Goal: Navigation & Orientation: Find specific page/section

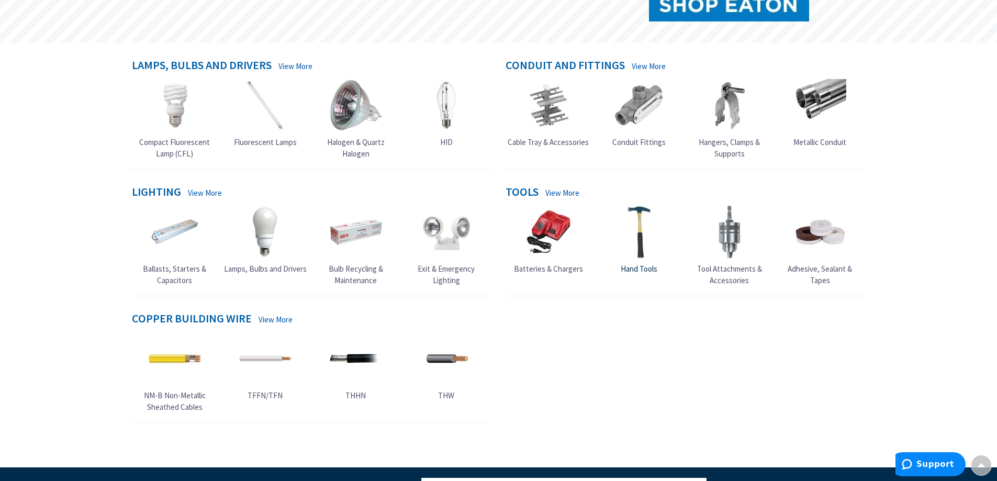
scroll to position [314, 0]
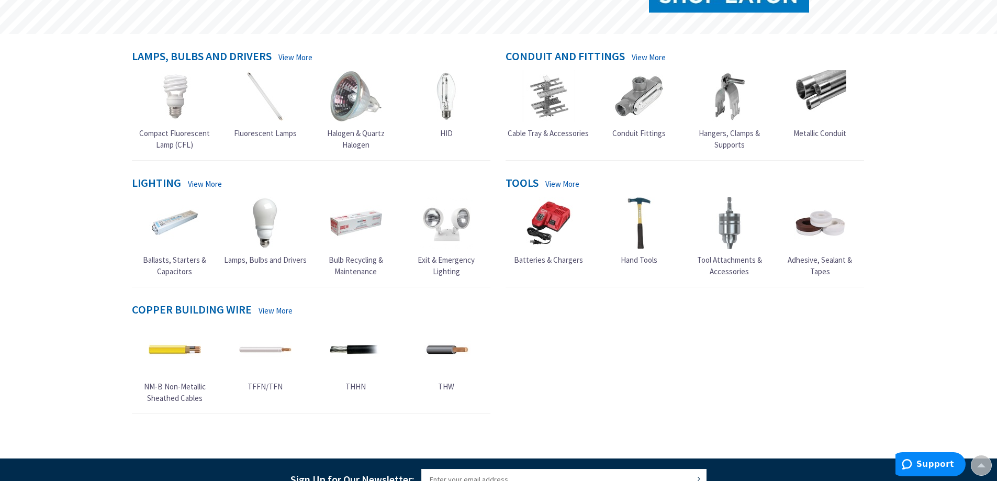
click at [640, 112] on img at bounding box center [639, 96] width 52 height 52
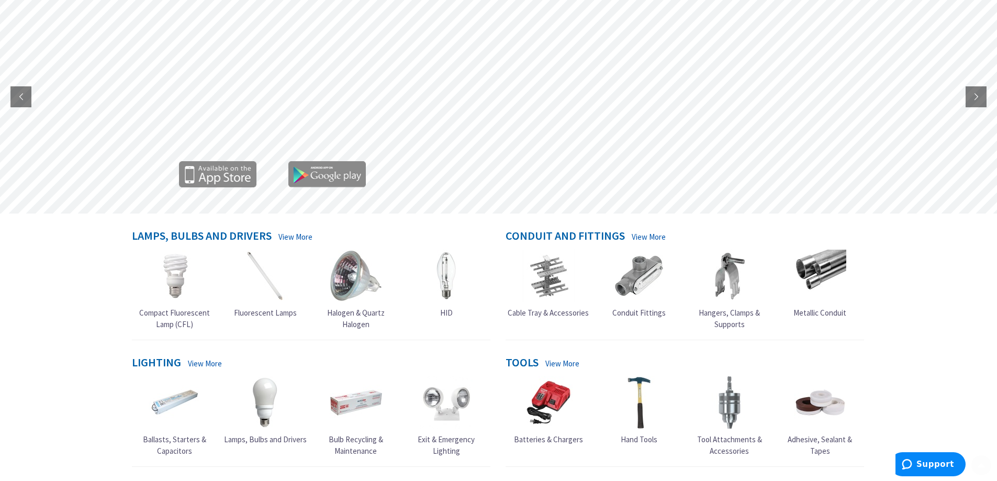
scroll to position [157, 0]
